Goal: Transaction & Acquisition: Book appointment/travel/reservation

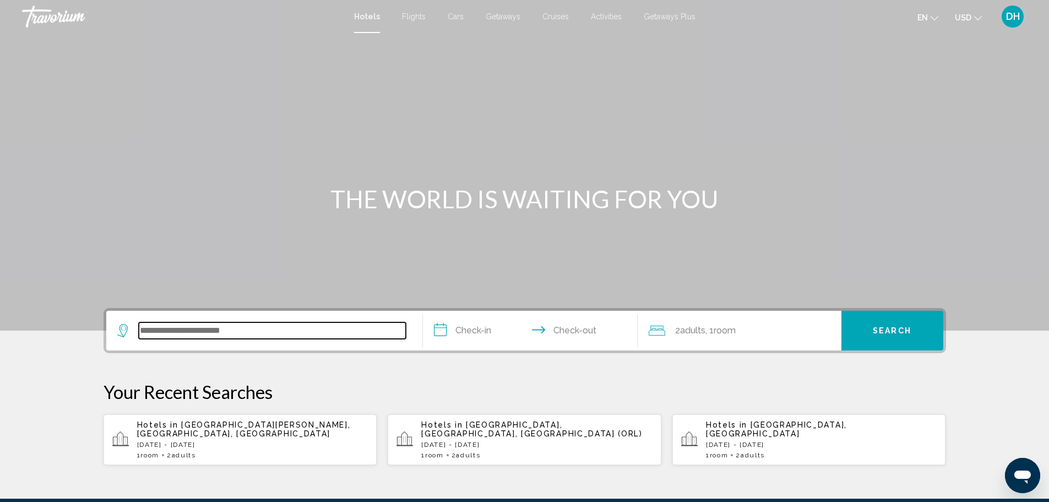
click at [231, 327] on input "Search widget" at bounding box center [272, 330] width 267 height 17
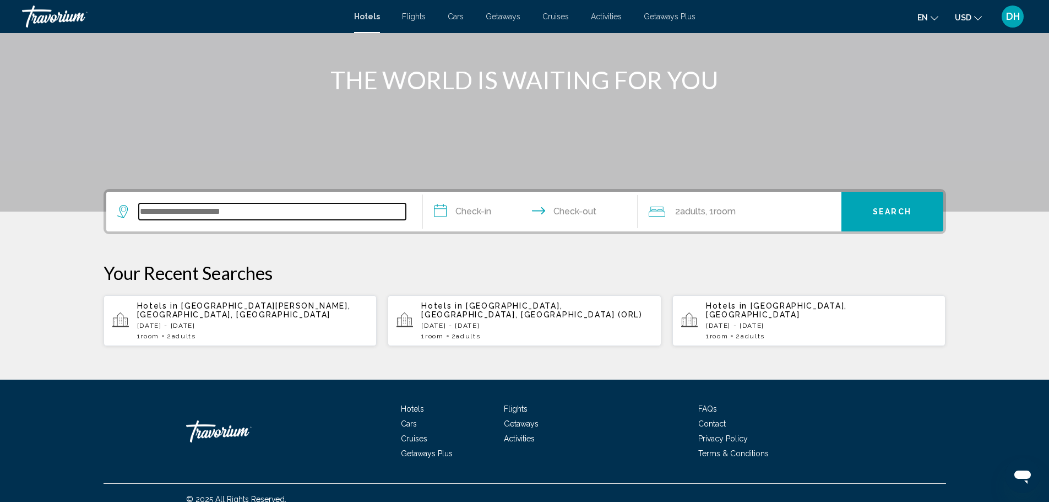
scroll to position [123, 0]
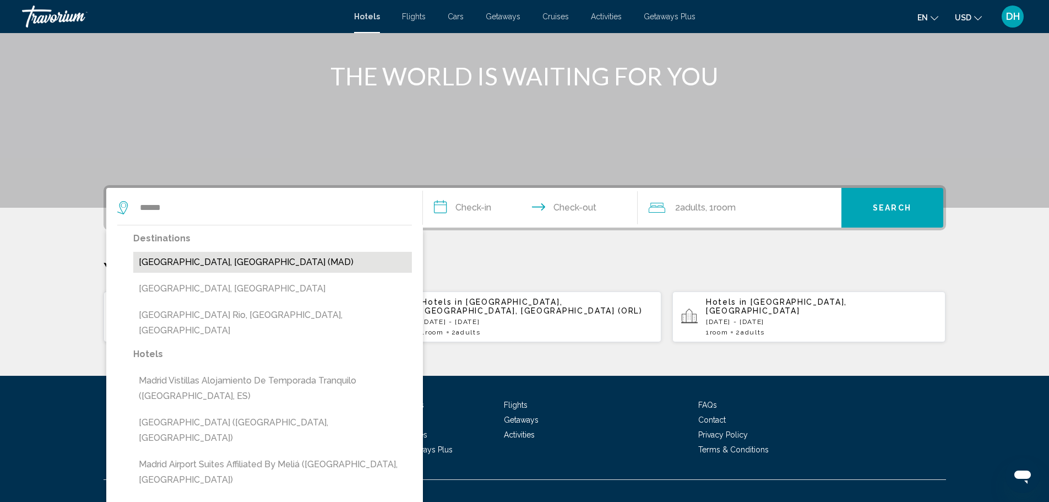
click at [185, 262] on button "[GEOGRAPHIC_DATA], [GEOGRAPHIC_DATA] (MAD)" at bounding box center [272, 262] width 279 height 21
type input "**********"
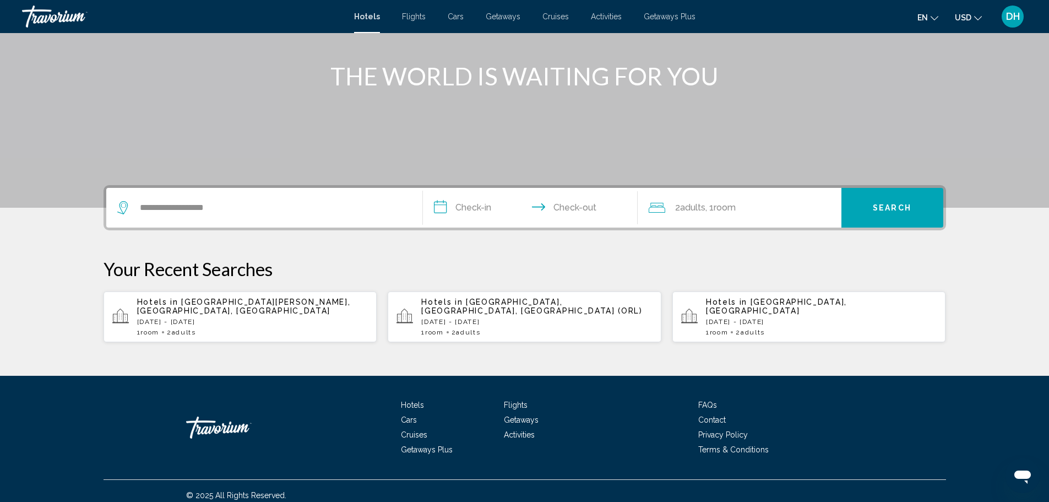
click at [472, 205] on input "**********" at bounding box center [532, 209] width 219 height 43
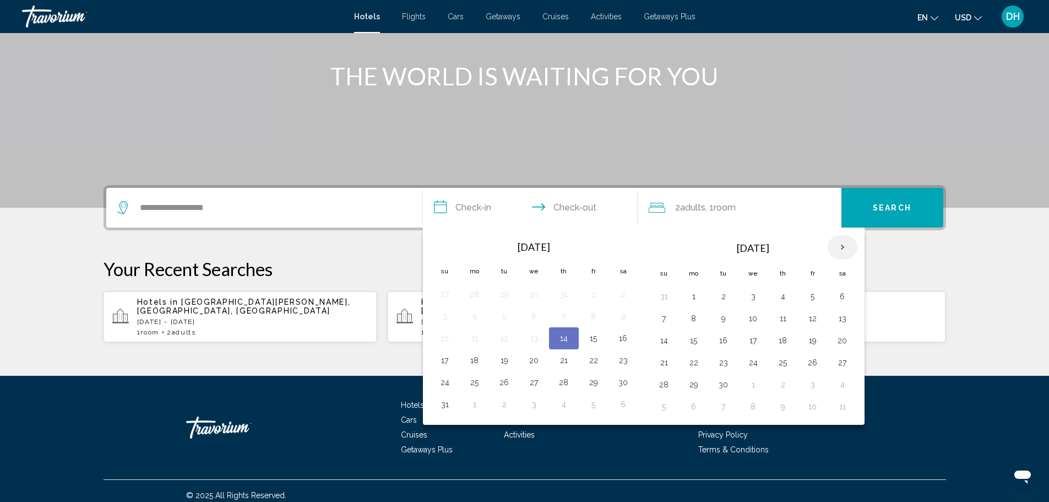
click at [843, 245] on th "Next month" at bounding box center [843, 247] width 30 height 24
click at [753, 295] on button "3" at bounding box center [754, 296] width 18 height 15
click at [660, 320] on button "7" at bounding box center [665, 318] width 18 height 15
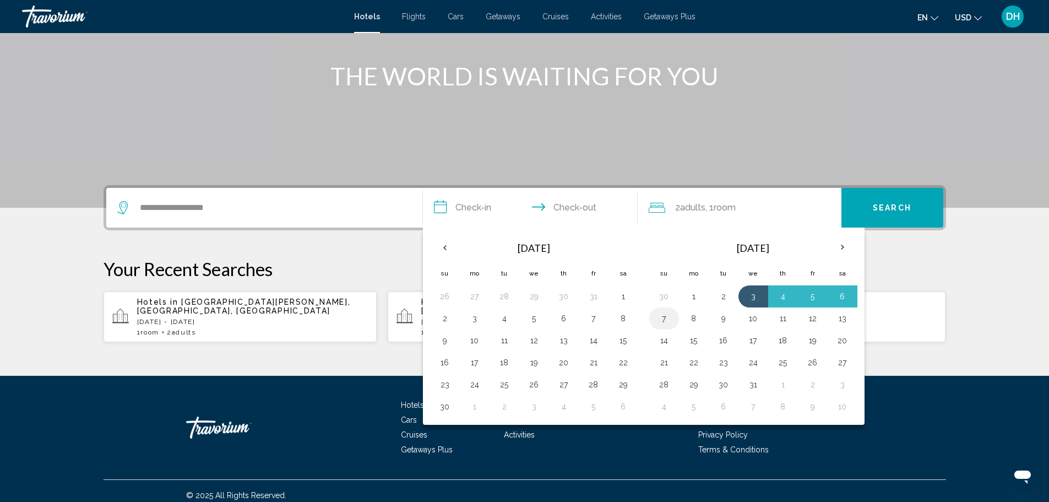
type input "**********"
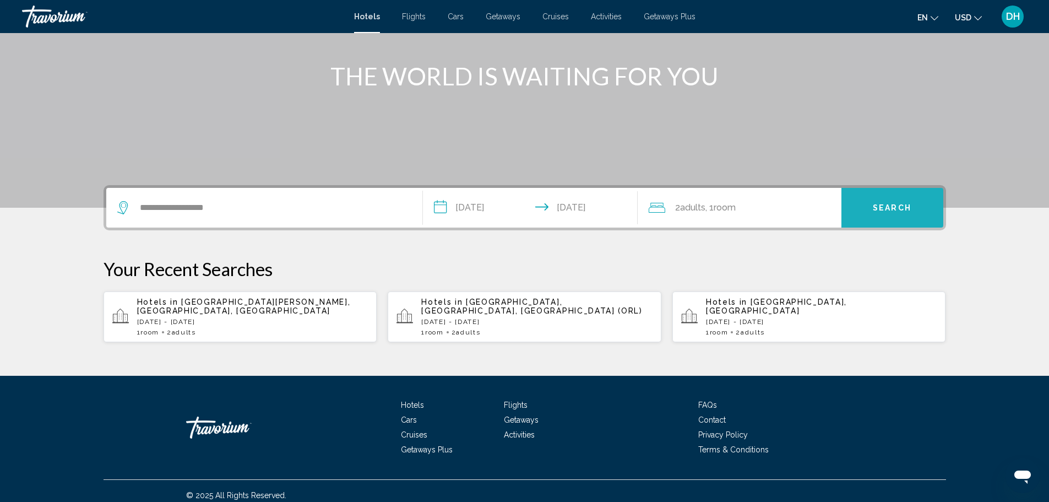
click at [889, 205] on span "Search" at bounding box center [892, 208] width 39 height 9
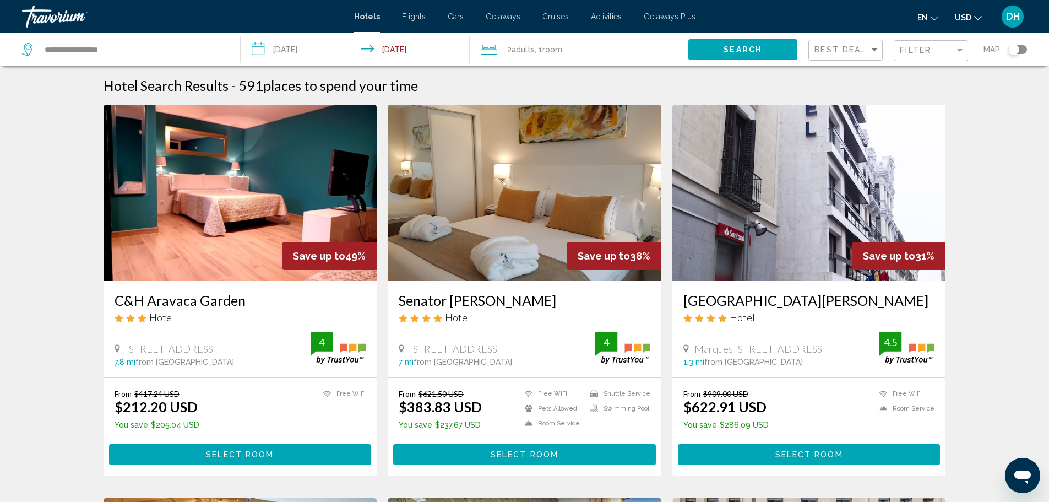
click at [593, 205] on img "Main content" at bounding box center [525, 193] width 274 height 176
click at [305, 52] on input "**********" at bounding box center [358, 51] width 234 height 36
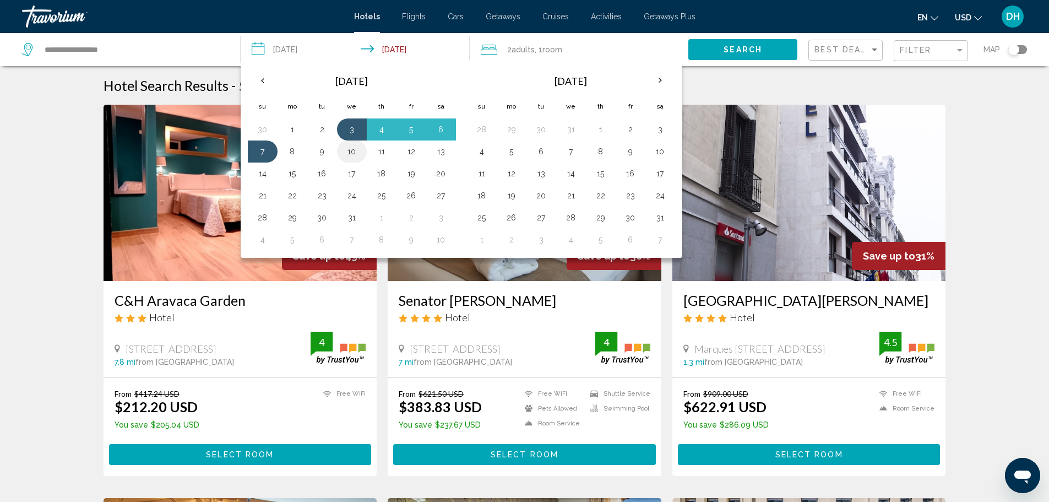
click at [348, 150] on button "10" at bounding box center [352, 151] width 18 height 15
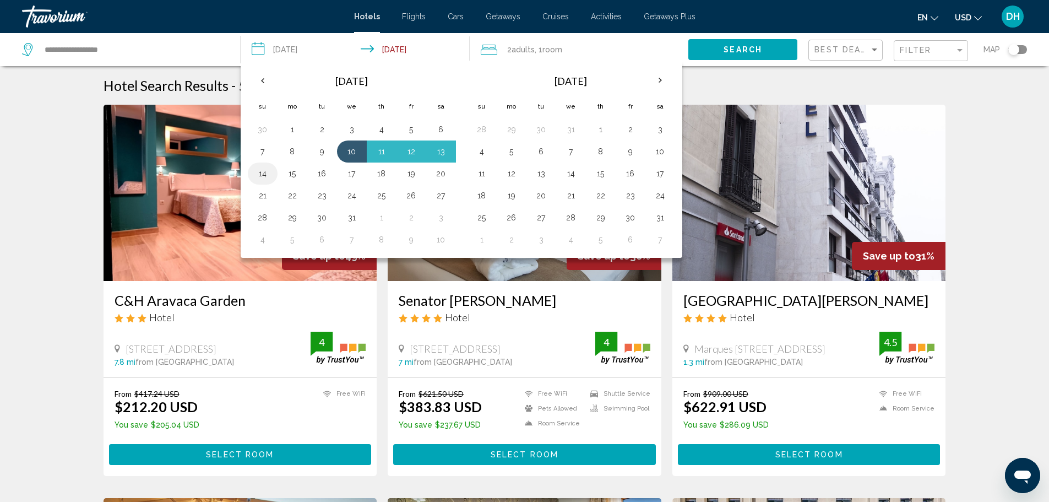
click at [257, 177] on button "14" at bounding box center [263, 173] width 18 height 15
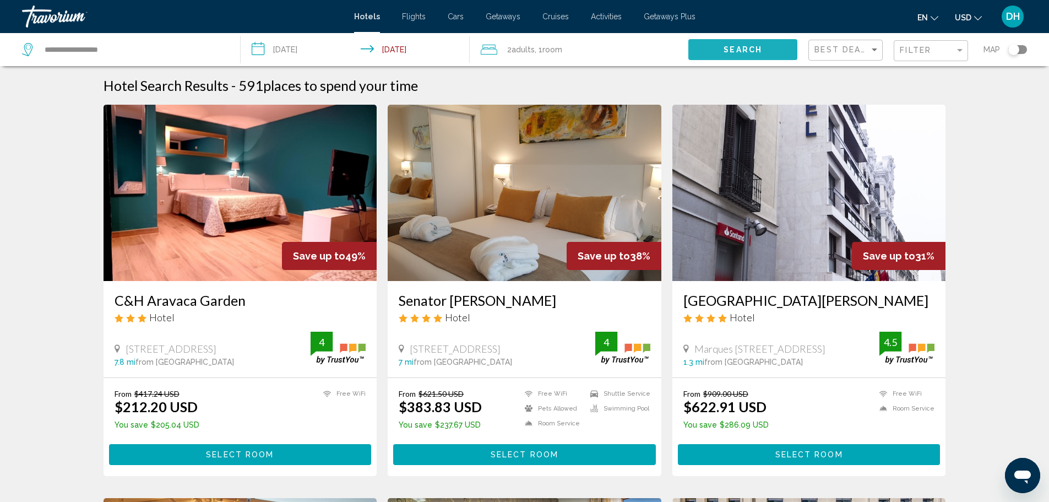
click at [736, 47] on span "Search" at bounding box center [743, 50] width 39 height 9
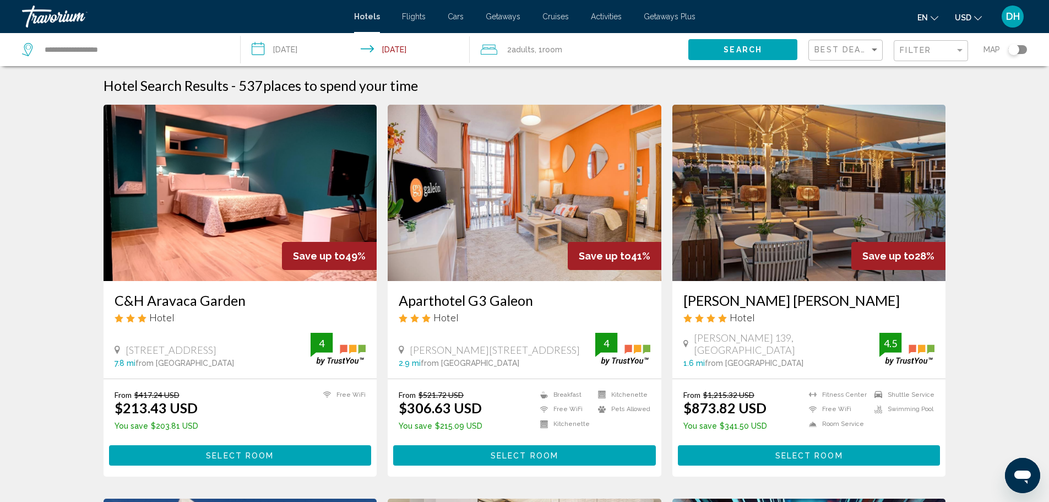
click at [310, 45] on input "**********" at bounding box center [358, 51] width 234 height 36
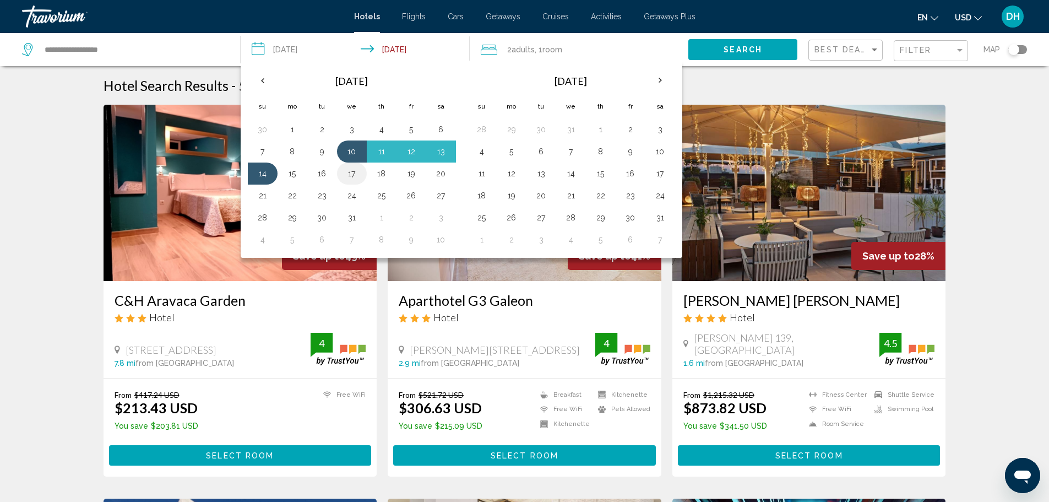
click at [351, 171] on button "17" at bounding box center [352, 173] width 18 height 15
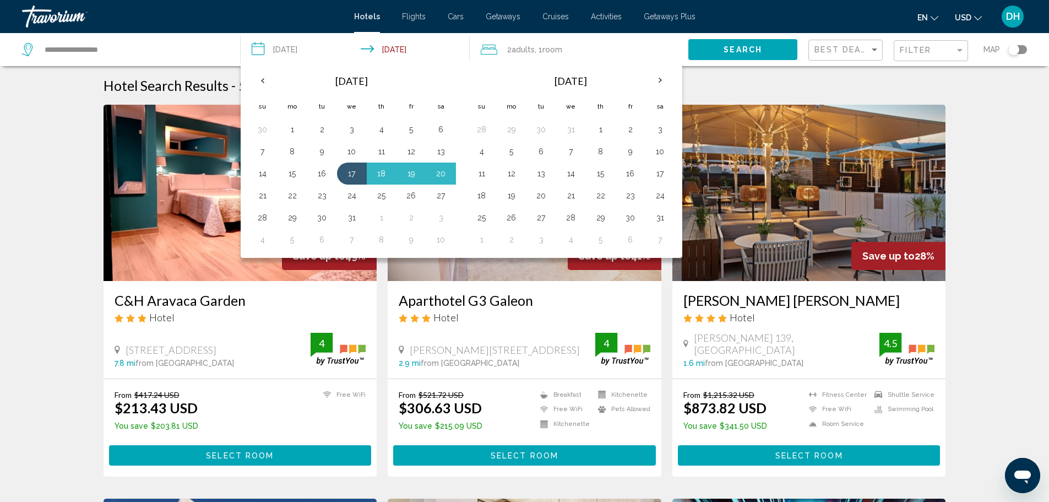
click at [258, 196] on button "21" at bounding box center [263, 195] width 18 height 15
type input "**********"
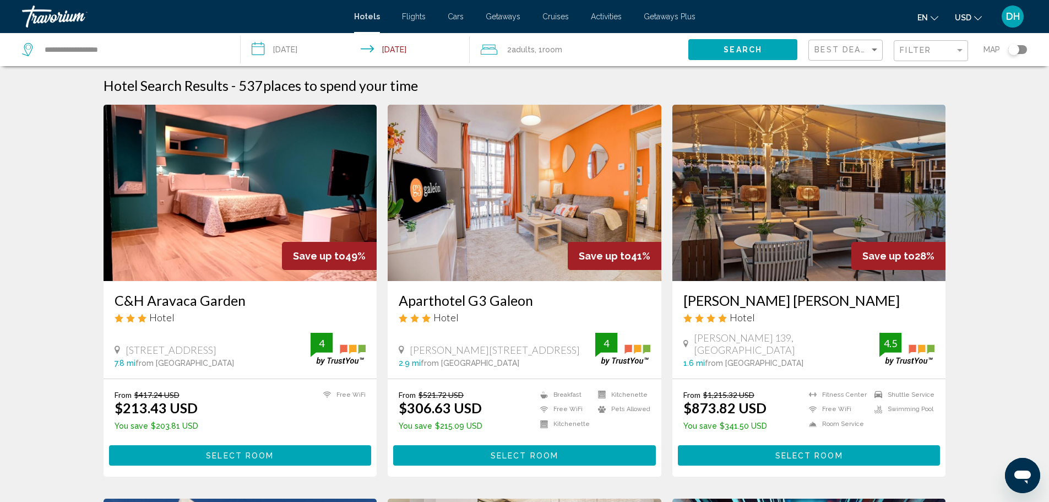
click at [747, 50] on span "Search" at bounding box center [743, 50] width 39 height 9
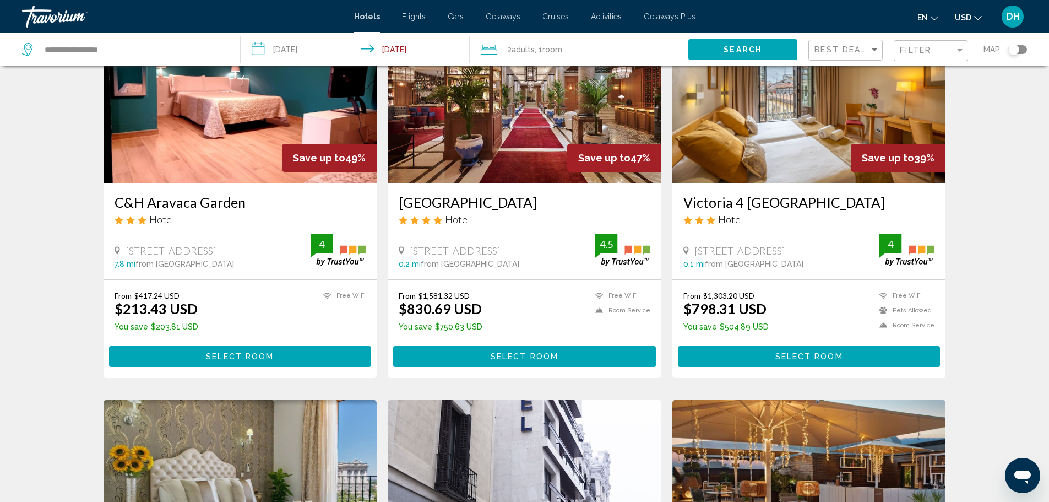
scroll to position [110, 0]
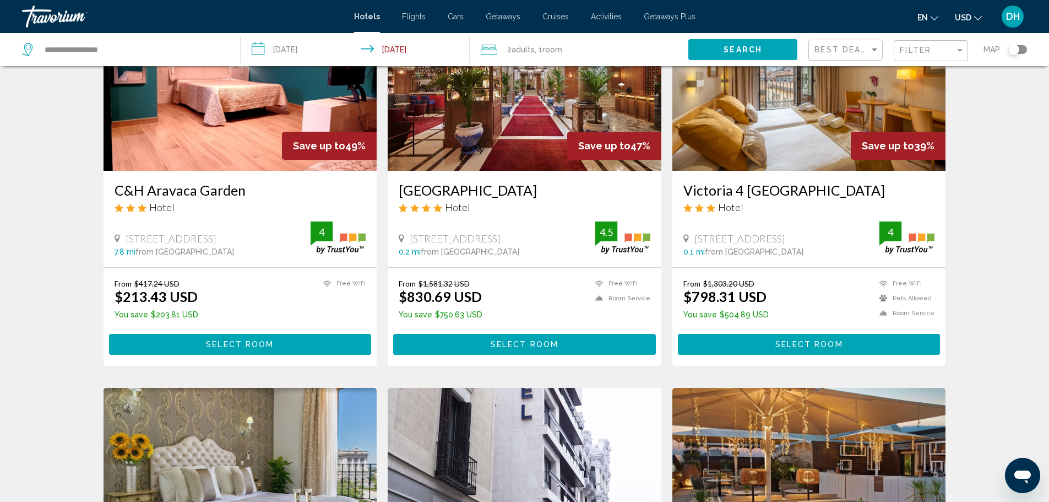
click at [527, 151] on img "Main content" at bounding box center [525, 82] width 274 height 176
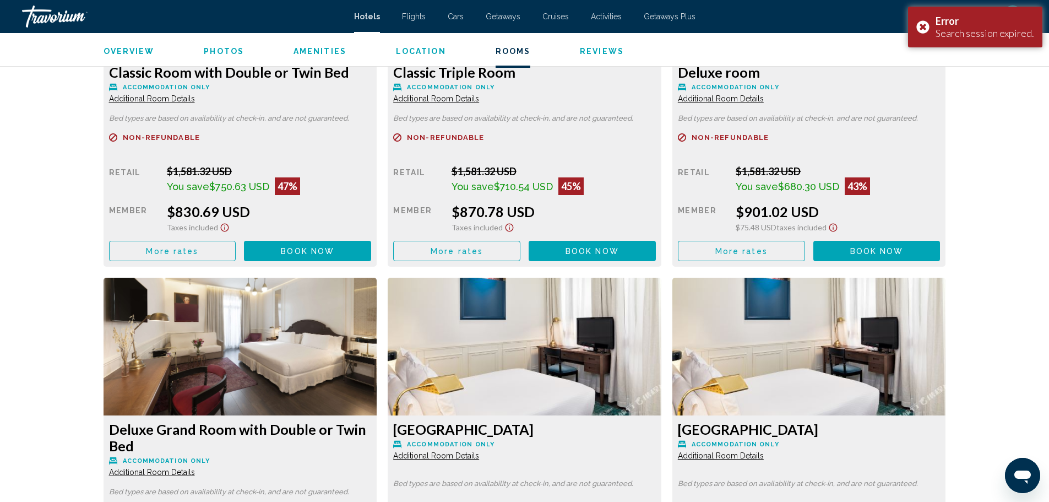
scroll to position [1441, 0]
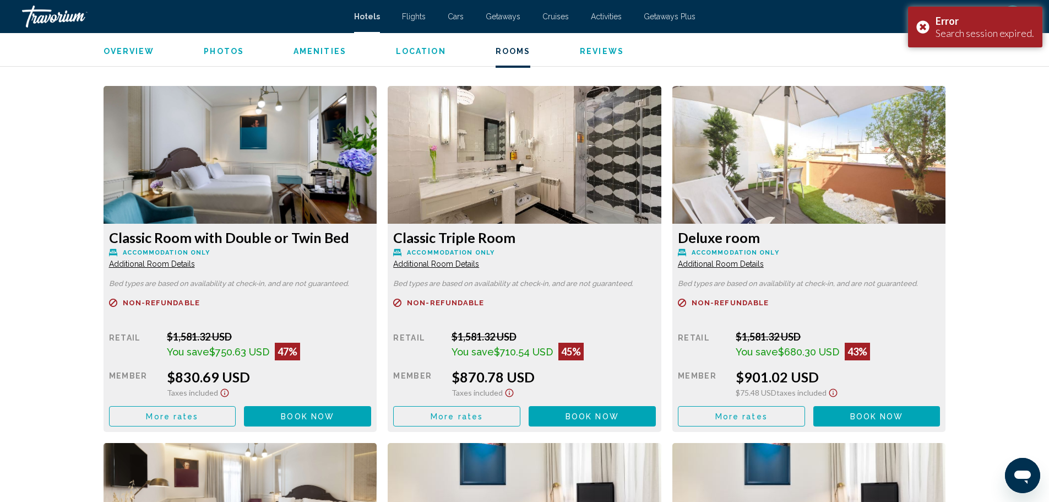
click at [185, 412] on span "More rates" at bounding box center [172, 416] width 52 height 9
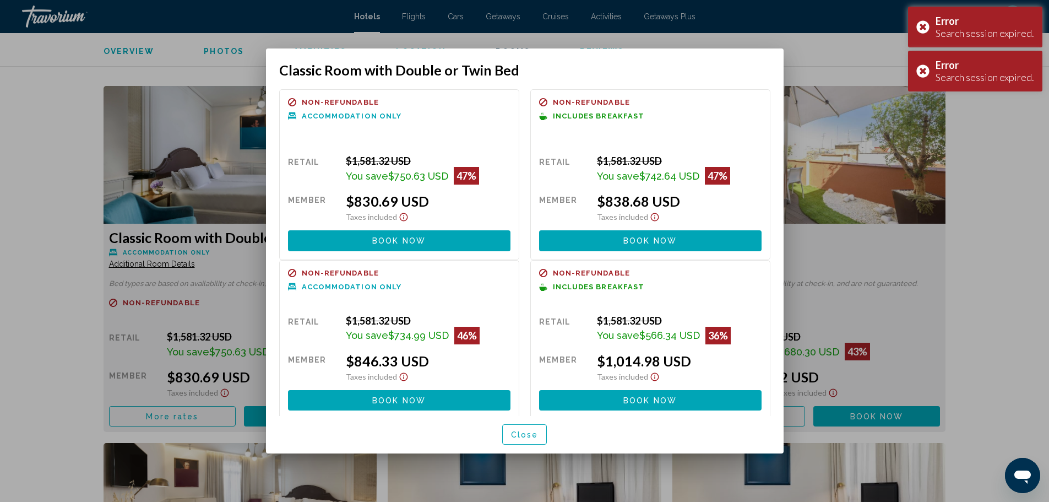
scroll to position [3, 0]
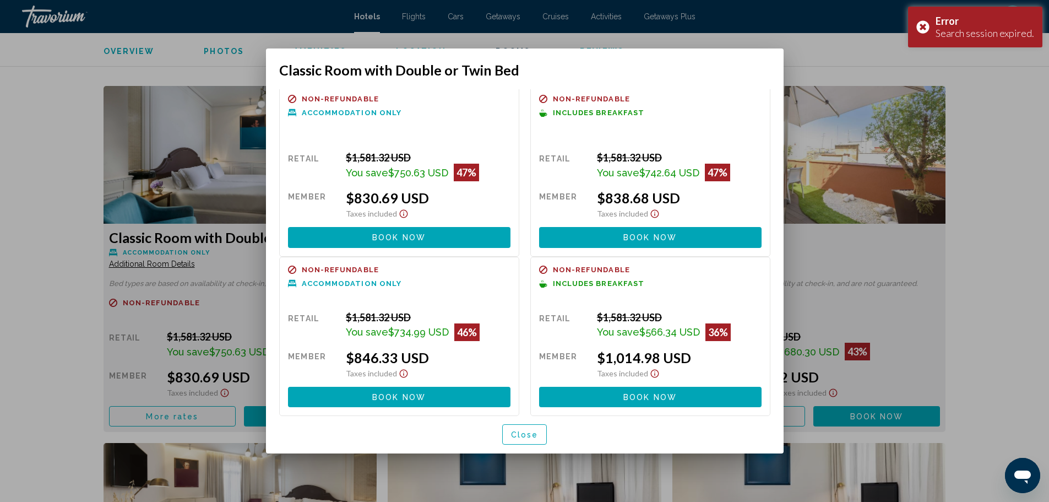
click at [531, 432] on span "Close" at bounding box center [525, 434] width 28 height 9
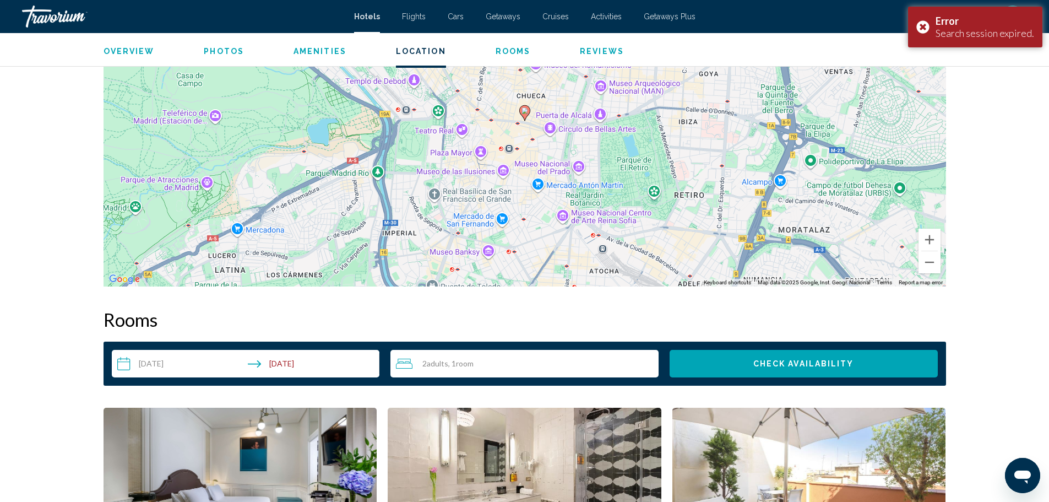
scroll to position [1056, 0]
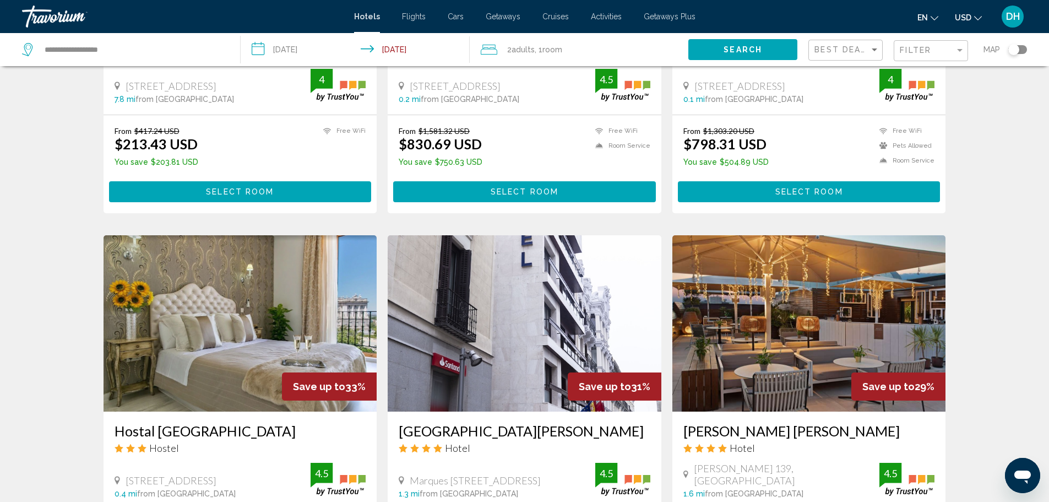
scroll to position [331, 0]
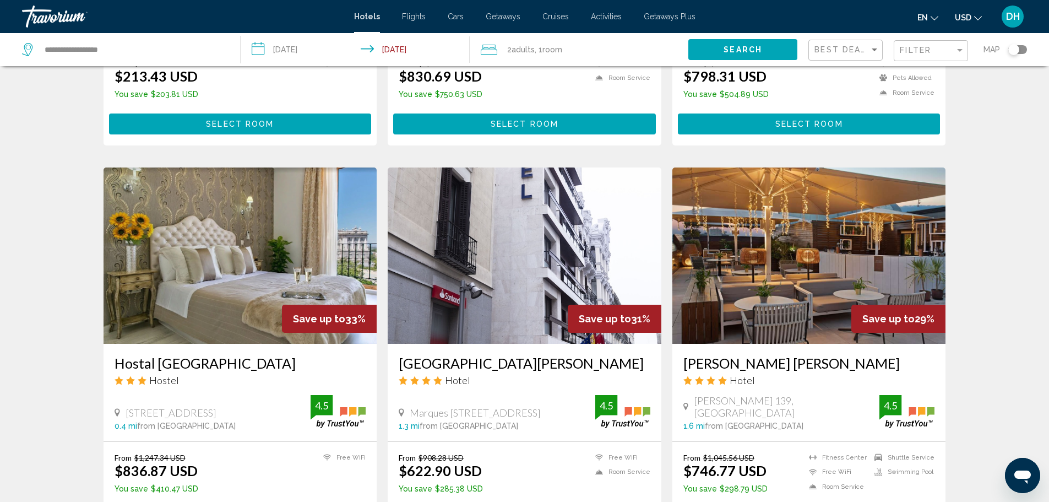
click at [740, 256] on img "Main content" at bounding box center [810, 255] width 274 height 176
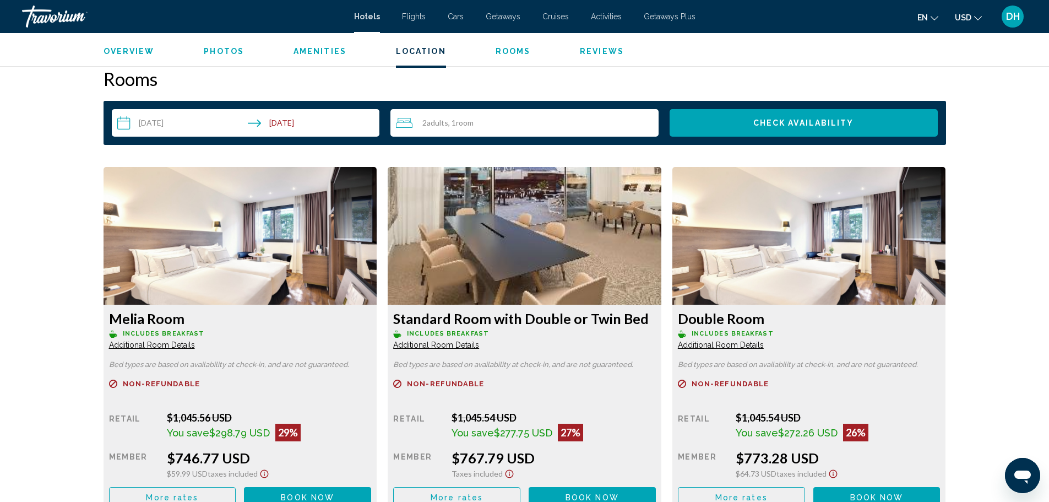
scroll to position [1543, 0]
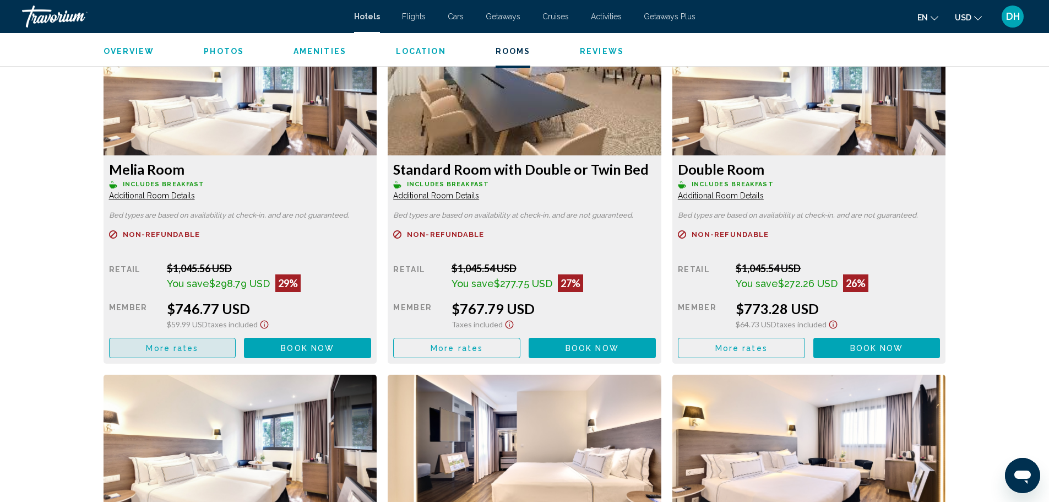
click at [149, 349] on span "More rates" at bounding box center [172, 348] width 52 height 9
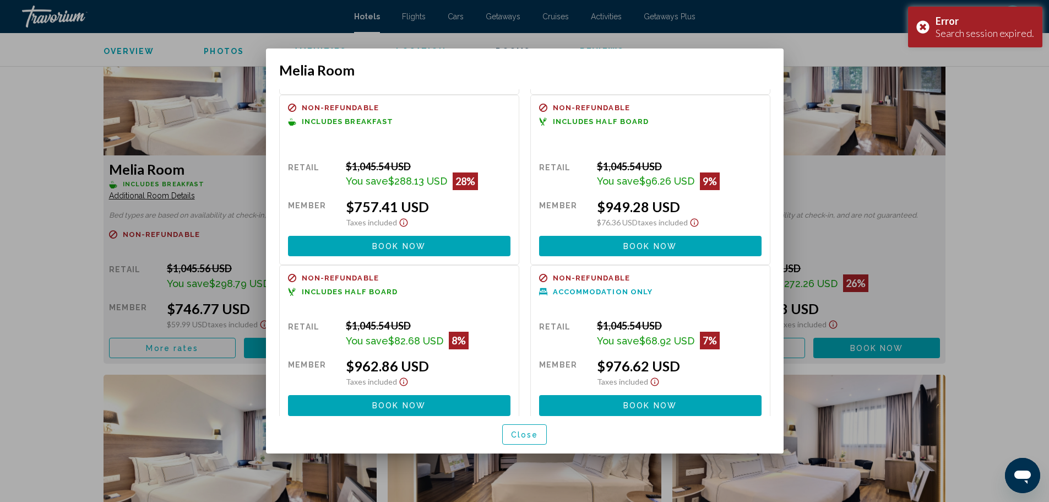
scroll to position [174, 0]
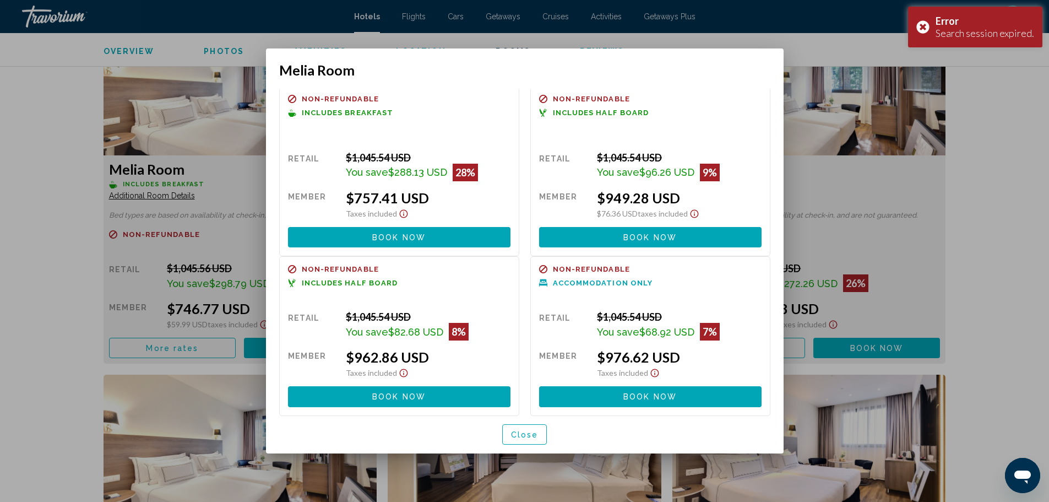
click at [930, 79] on div at bounding box center [524, 251] width 1049 height 502
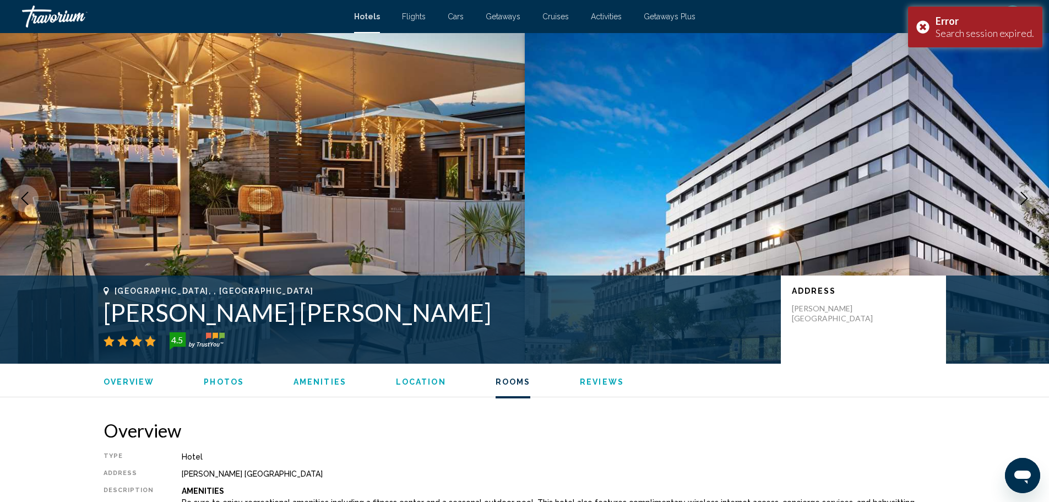
scroll to position [1543, 0]
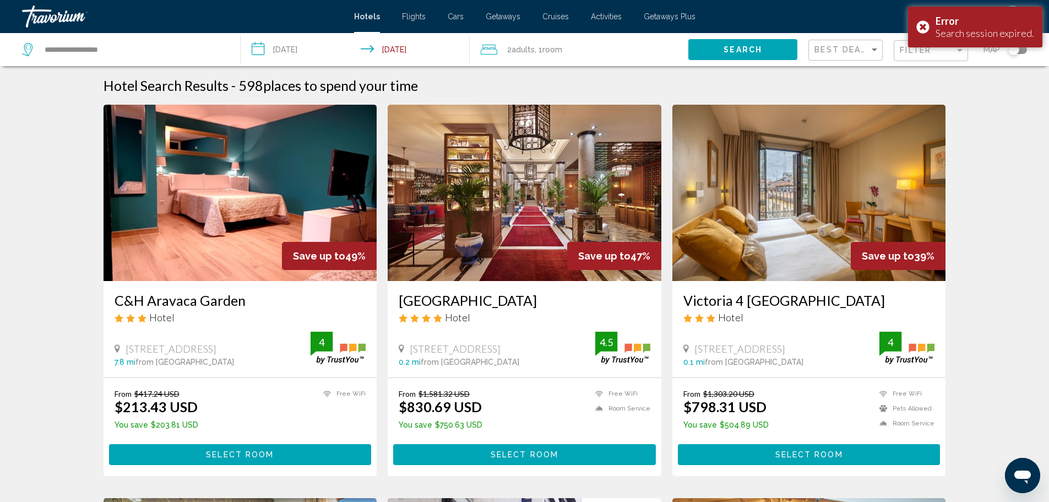
click at [301, 48] on input "**********" at bounding box center [358, 51] width 234 height 36
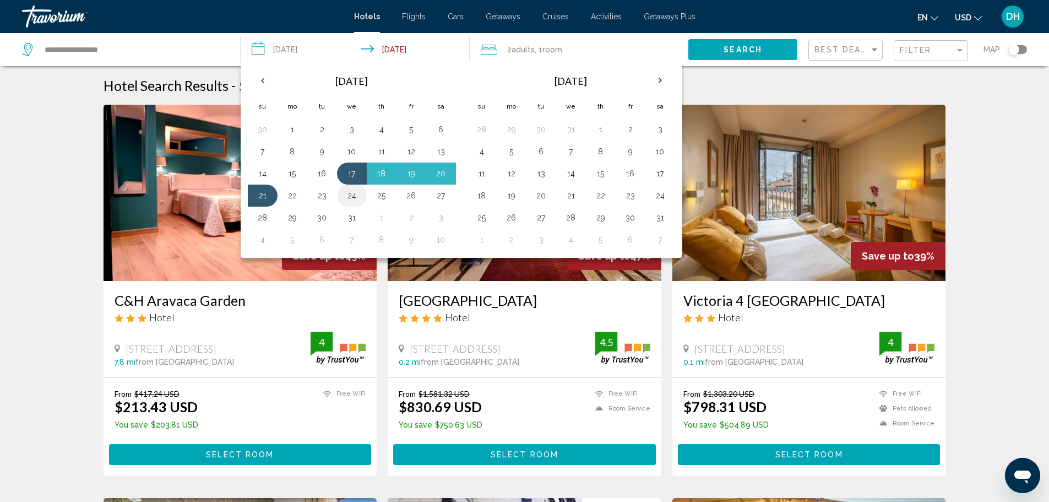
click at [350, 196] on button "24" at bounding box center [352, 195] width 18 height 15
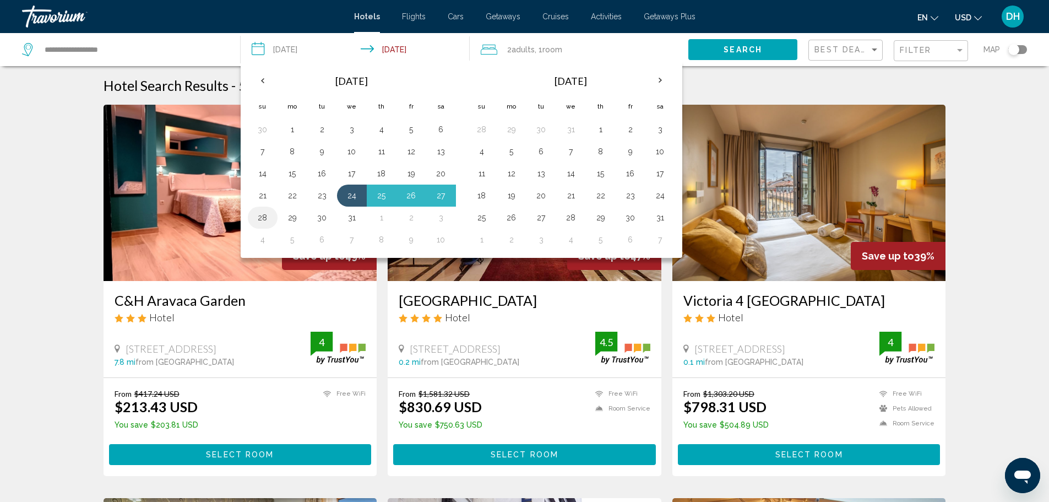
click at [260, 216] on button "28" at bounding box center [263, 217] width 18 height 15
type input "**********"
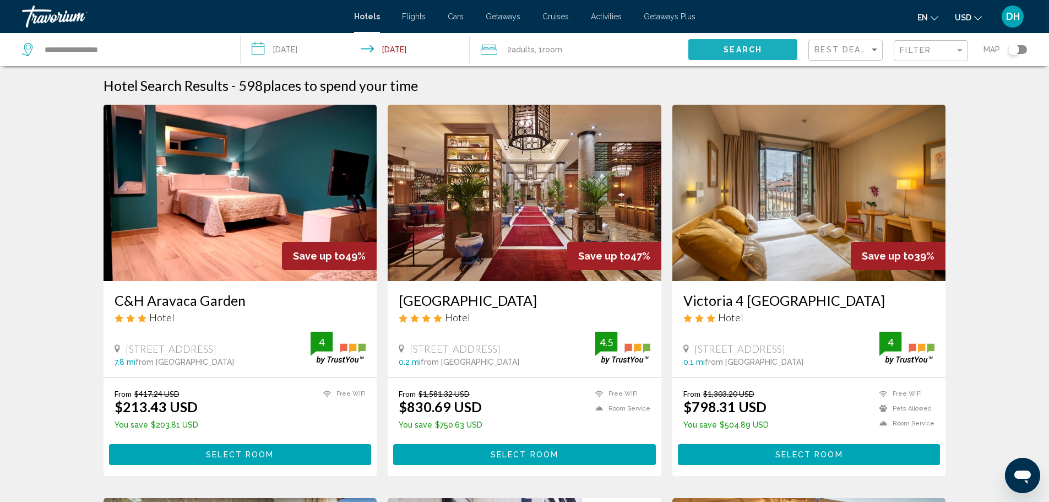
click at [738, 46] on span "Search" at bounding box center [743, 50] width 39 height 9
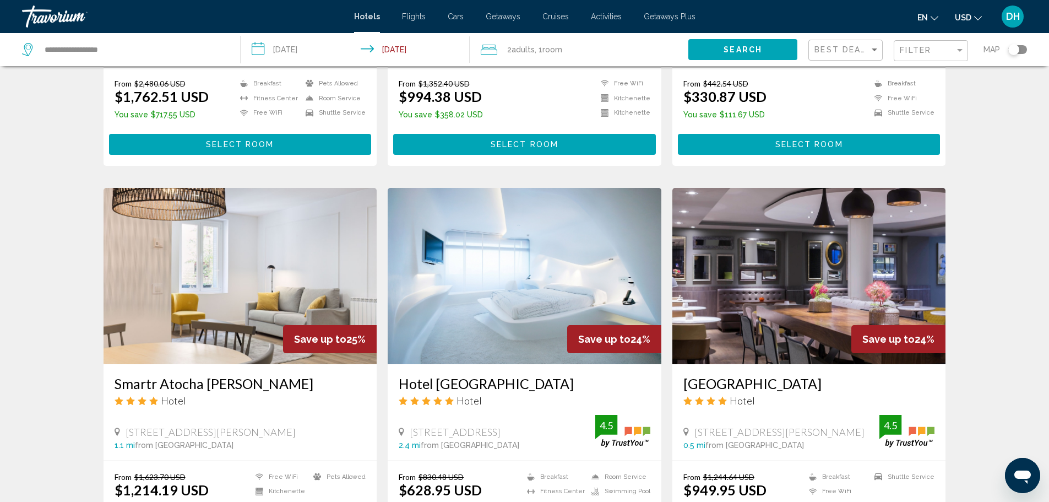
scroll to position [1102, 0]
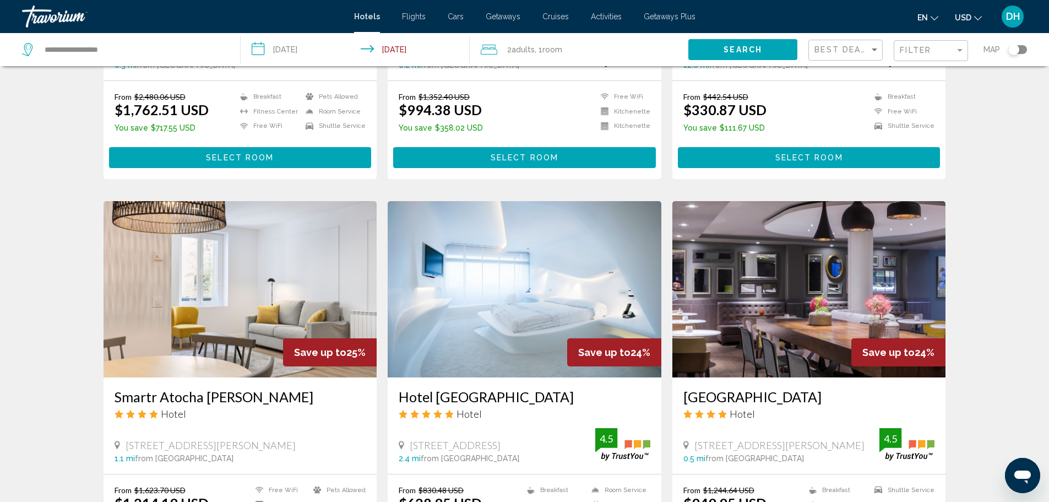
click at [555, 298] on img "Main content" at bounding box center [525, 289] width 274 height 176
